Goal: Entertainment & Leisure: Consume media (video, audio)

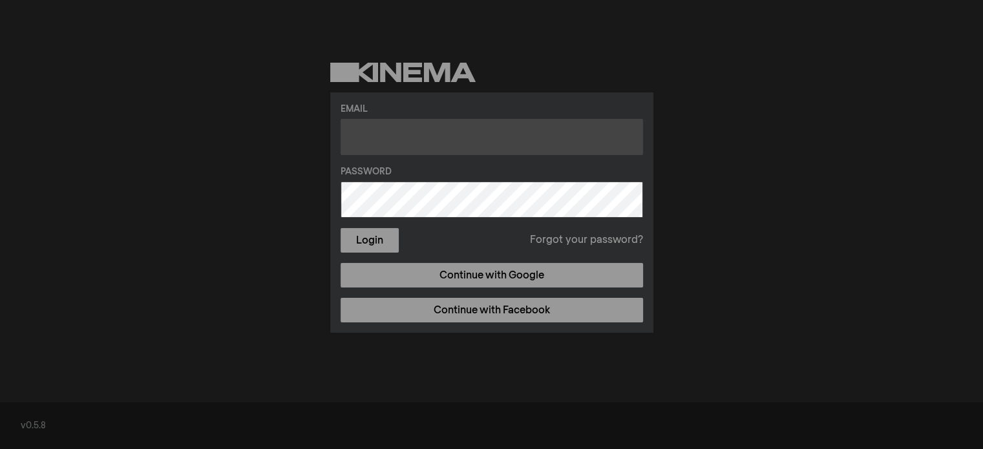
click at [384, 144] on input "text" at bounding box center [491, 137] width 302 height 36
type input "[PERSON_NAME][EMAIL_ADDRESS][PERSON_NAME][DOMAIN_NAME]"
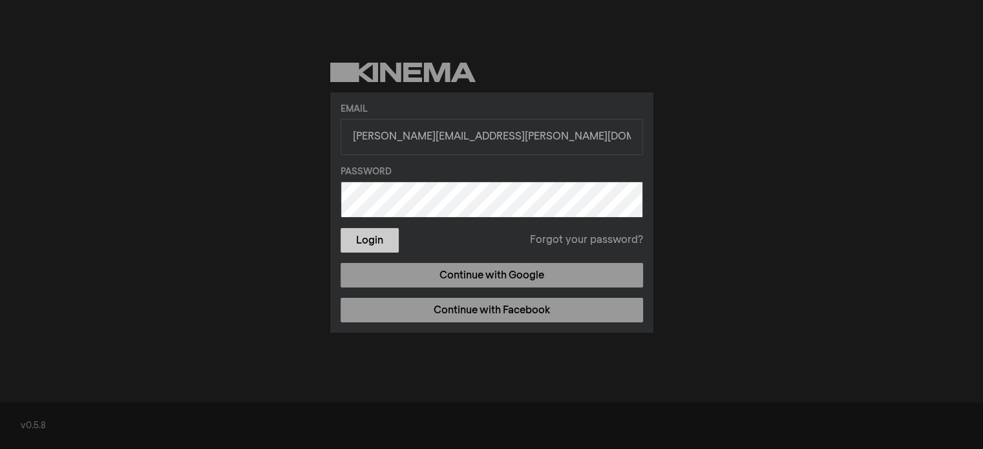
click at [366, 235] on button "Login" at bounding box center [369, 240] width 58 height 25
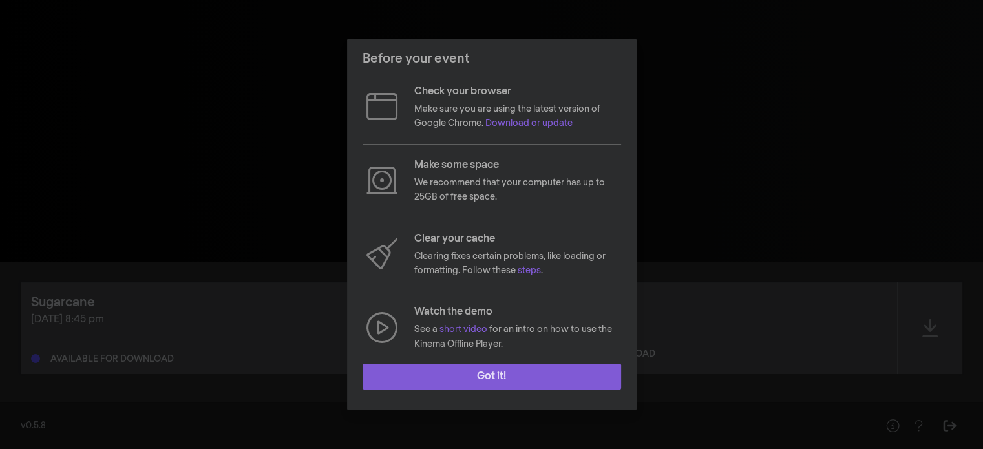
click at [450, 369] on button "Got it!" at bounding box center [491, 377] width 258 height 26
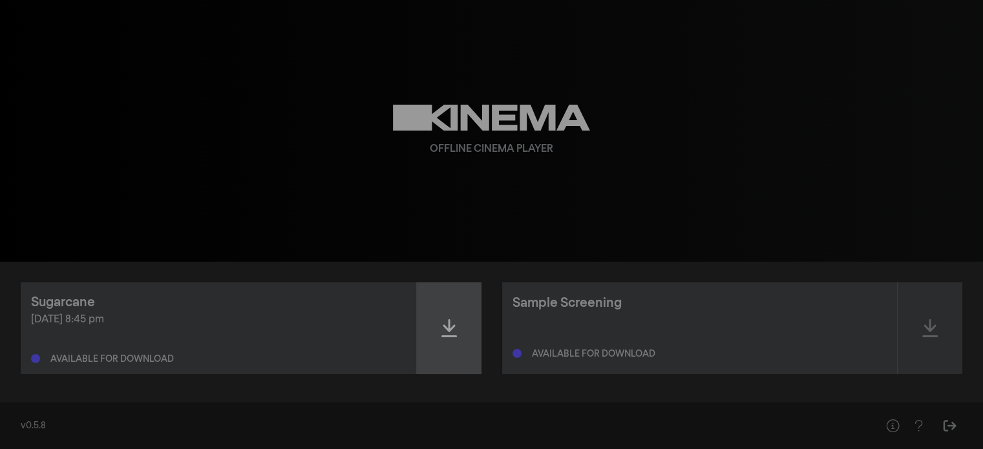
click at [444, 332] on icon at bounding box center [449, 328] width 16 height 21
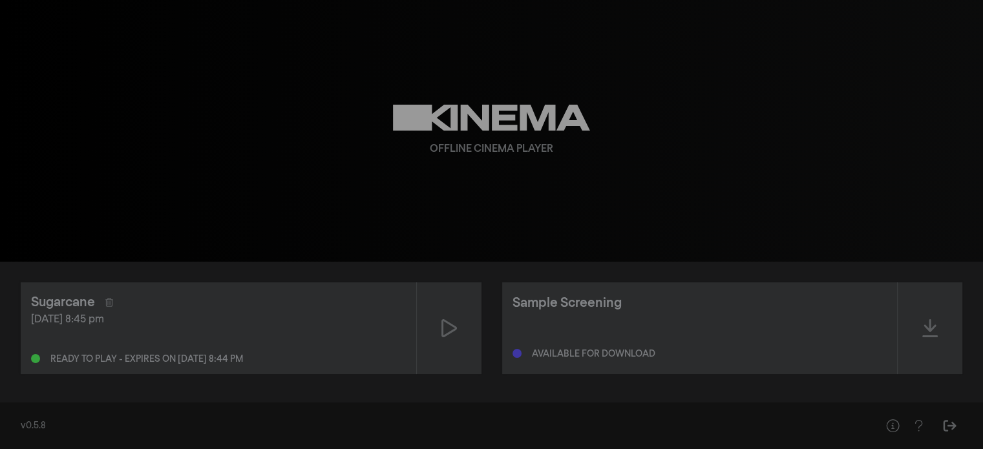
scroll to position [1, 0]
click at [444, 320] on icon at bounding box center [449, 327] width 16 height 18
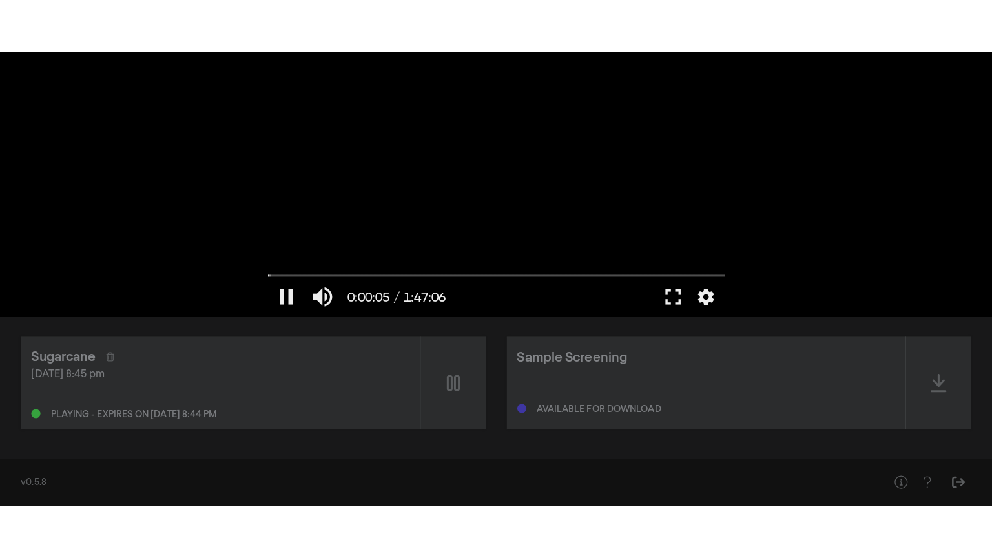
scroll to position [0, 0]
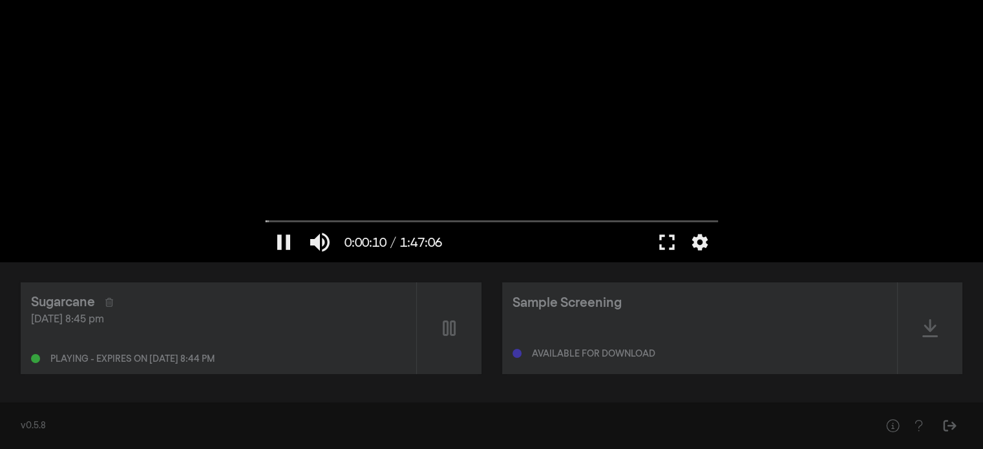
click at [466, 151] on div at bounding box center [491, 131] width 465 height 262
click at [665, 240] on button "fullscreen" at bounding box center [667, 242] width 36 height 39
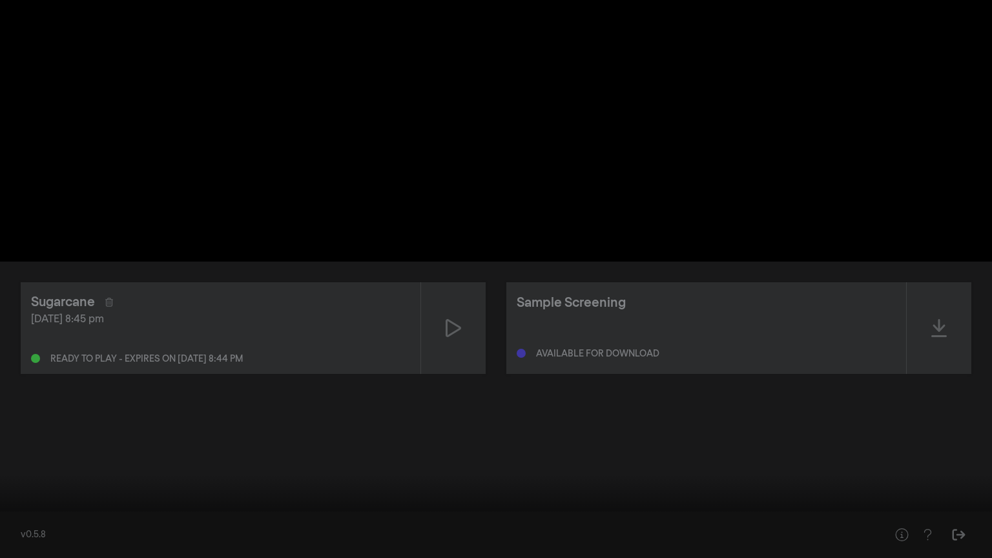
click at [19, 448] on button "play_arrow" at bounding box center [24, 538] width 36 height 39
type input "17.573528"
click at [16, 448] on input "Seek" at bounding box center [495, 518] width 979 height 8
type input "44.389173"
